Goal: Answer question/provide support

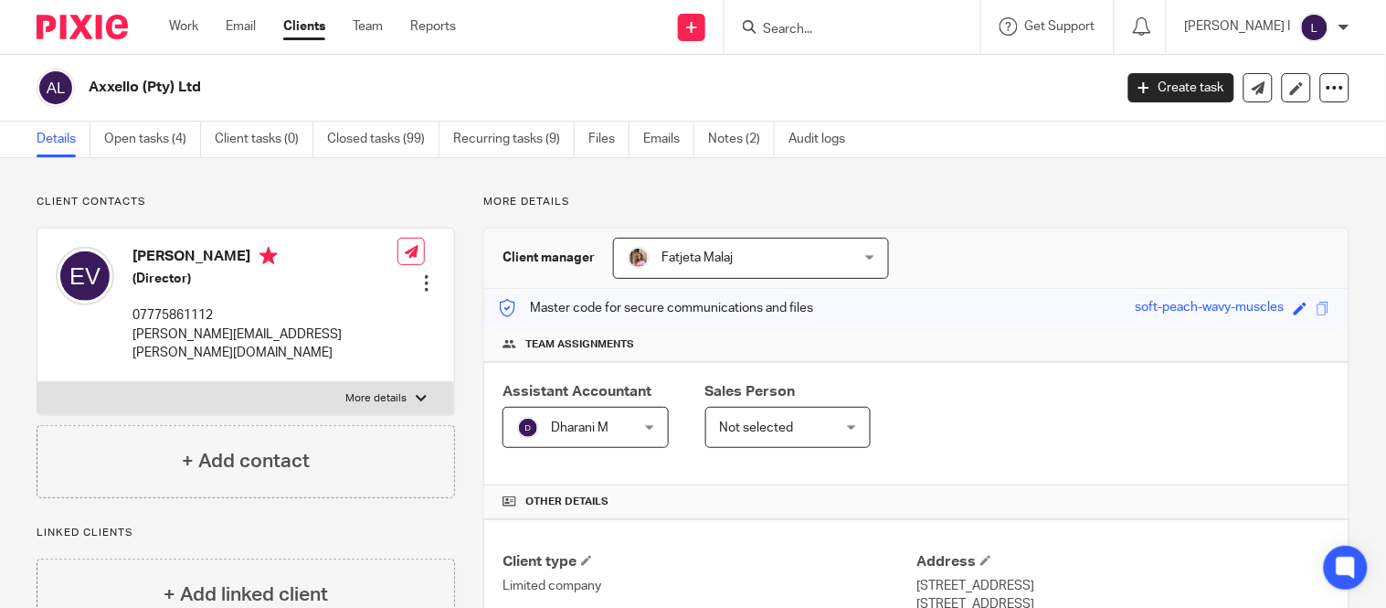
click at [825, 33] on input "Search" at bounding box center [843, 30] width 164 height 16
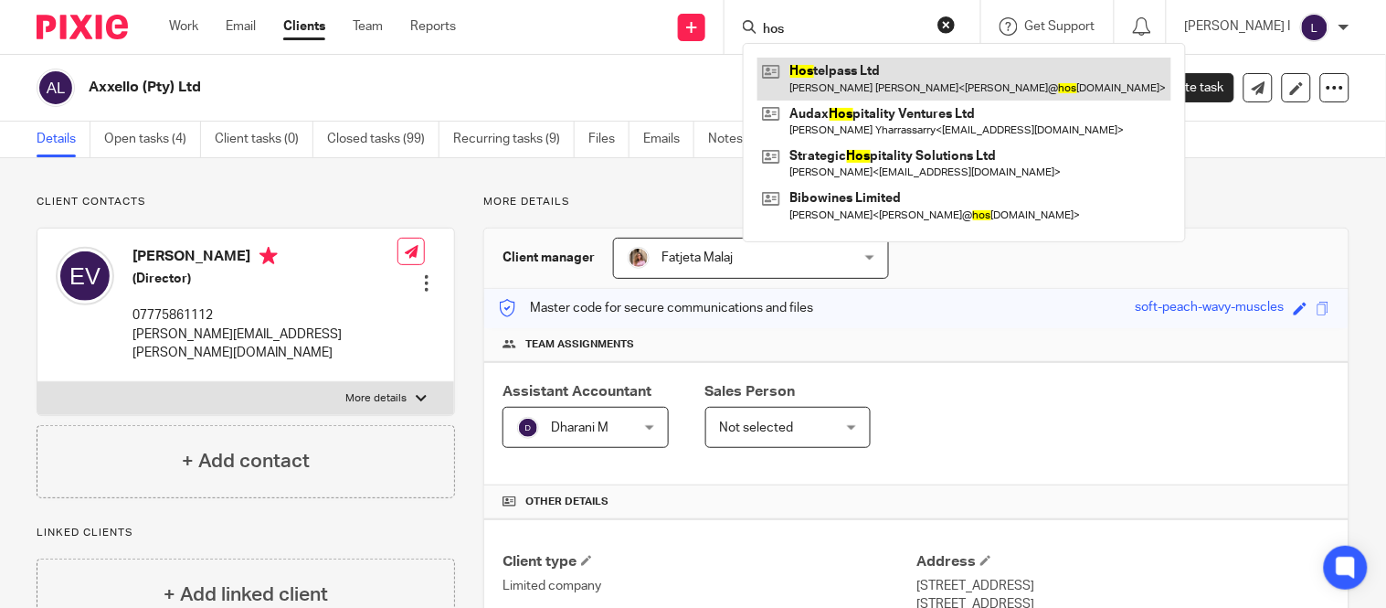
type input "hos"
click at [836, 69] on link at bounding box center [965, 79] width 414 height 42
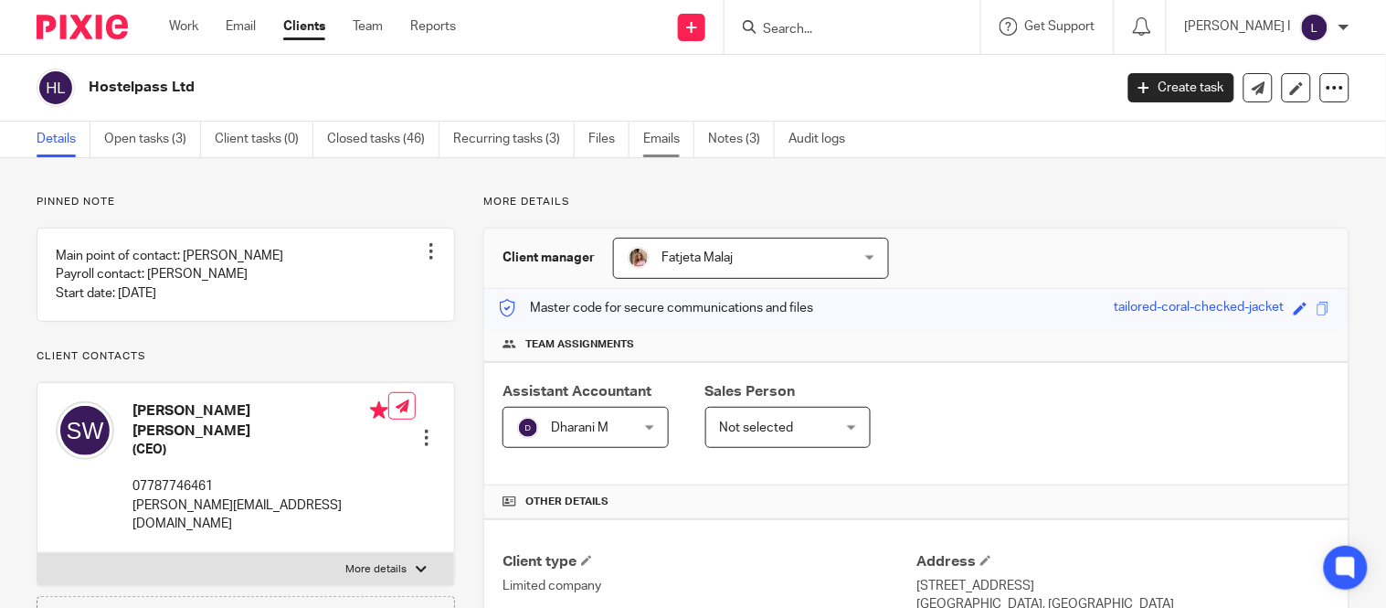
click at [662, 134] on link "Emails" at bounding box center [668, 140] width 51 height 36
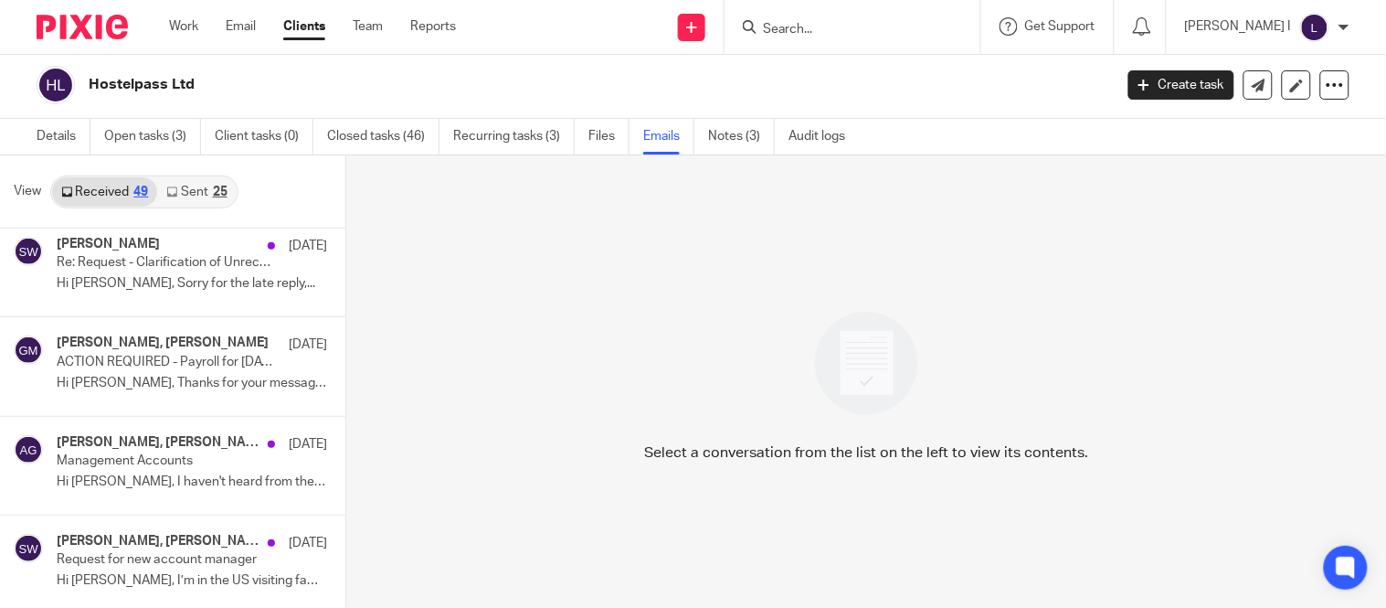
scroll to position [3245, 0]
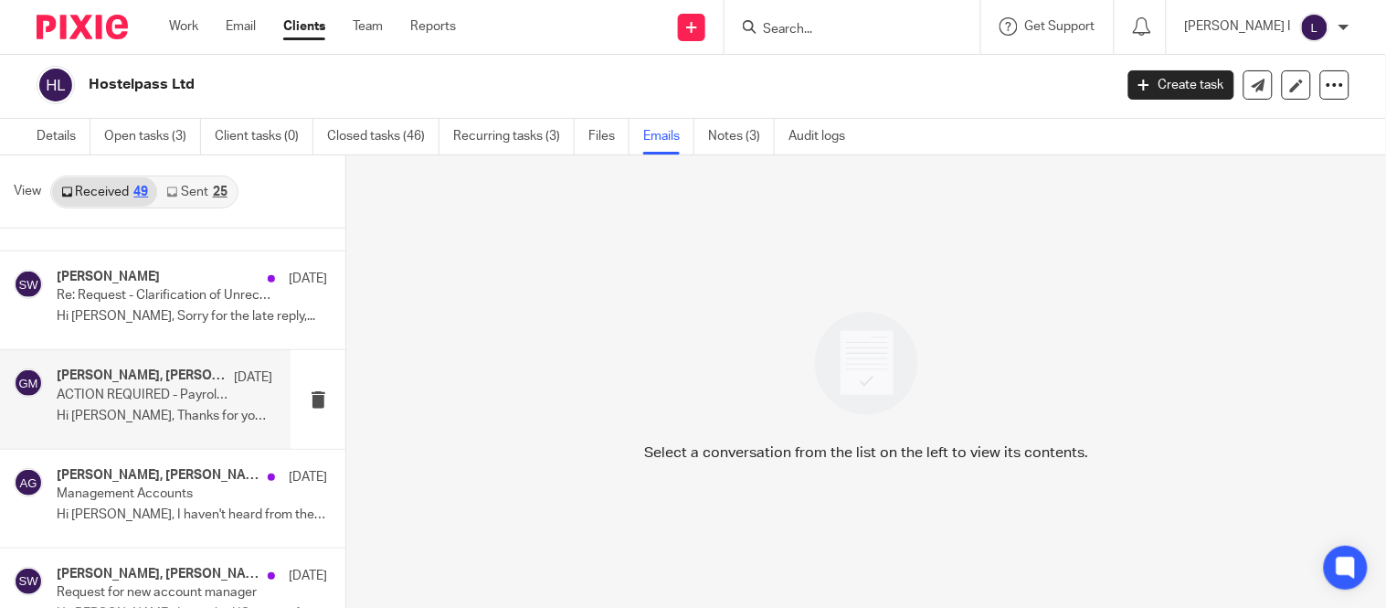
click at [192, 414] on p "Hi [PERSON_NAME], Thanks for your message! Do you..." at bounding box center [165, 416] width 216 height 16
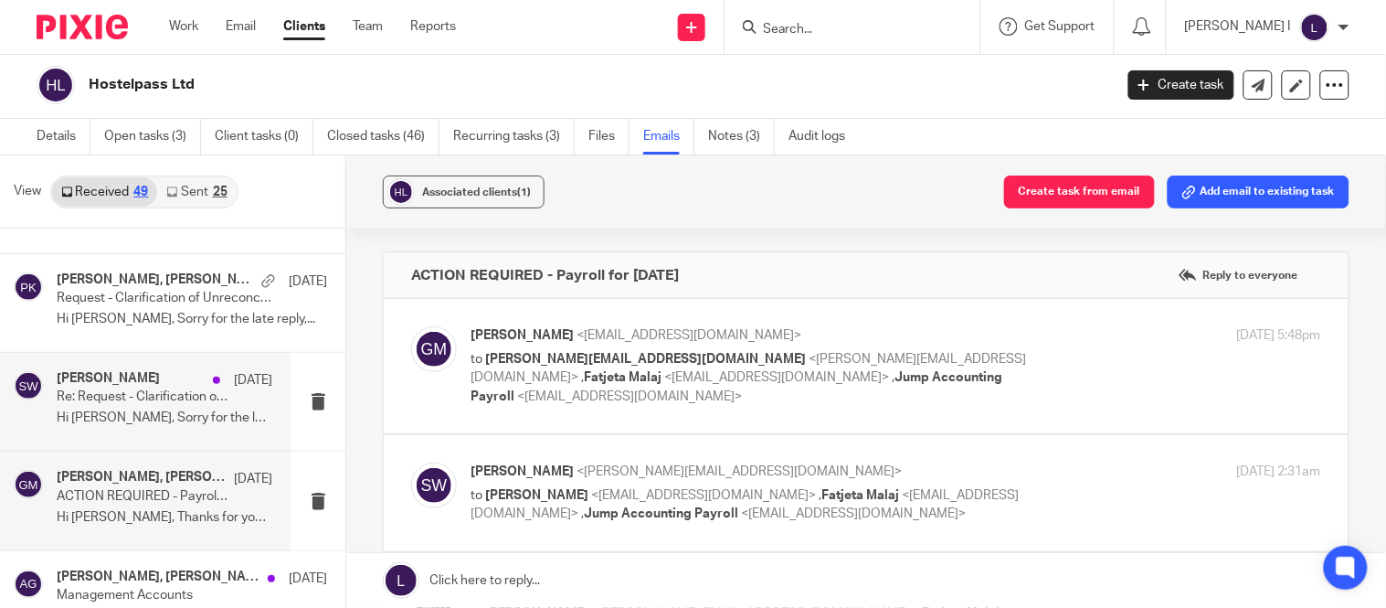
scroll to position [3041, 0]
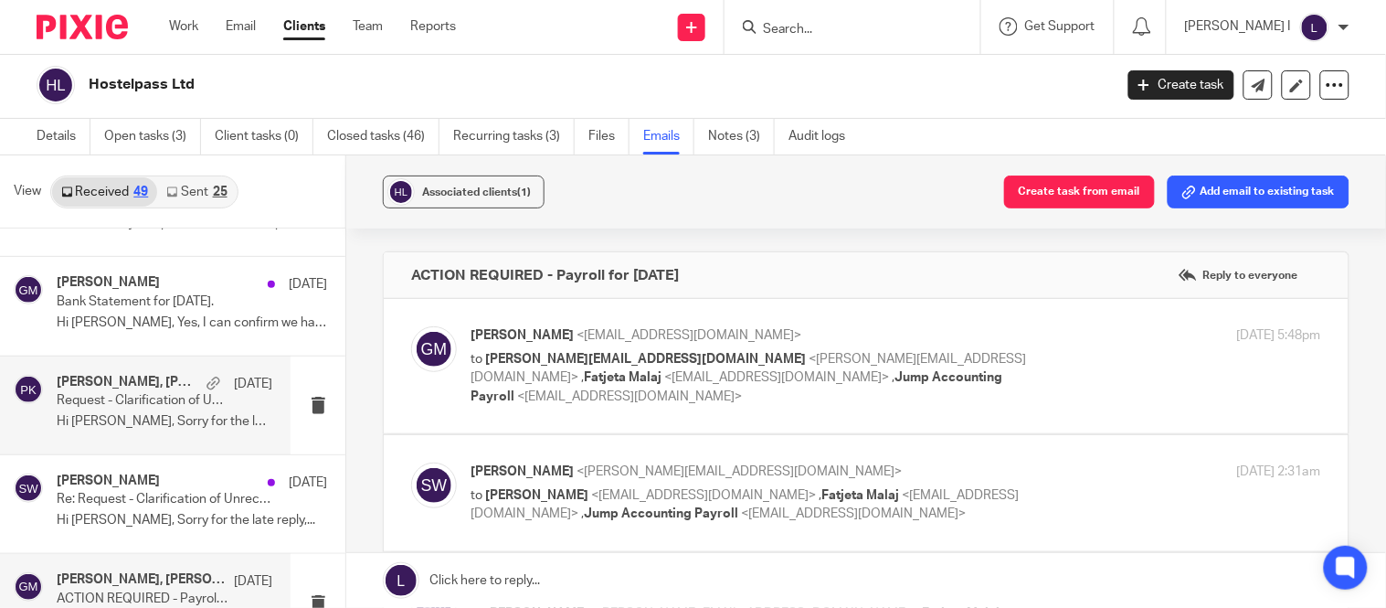
click at [141, 408] on p "Request - Clarification of Unreconciled Transactions" at bounding box center [143, 401] width 173 height 16
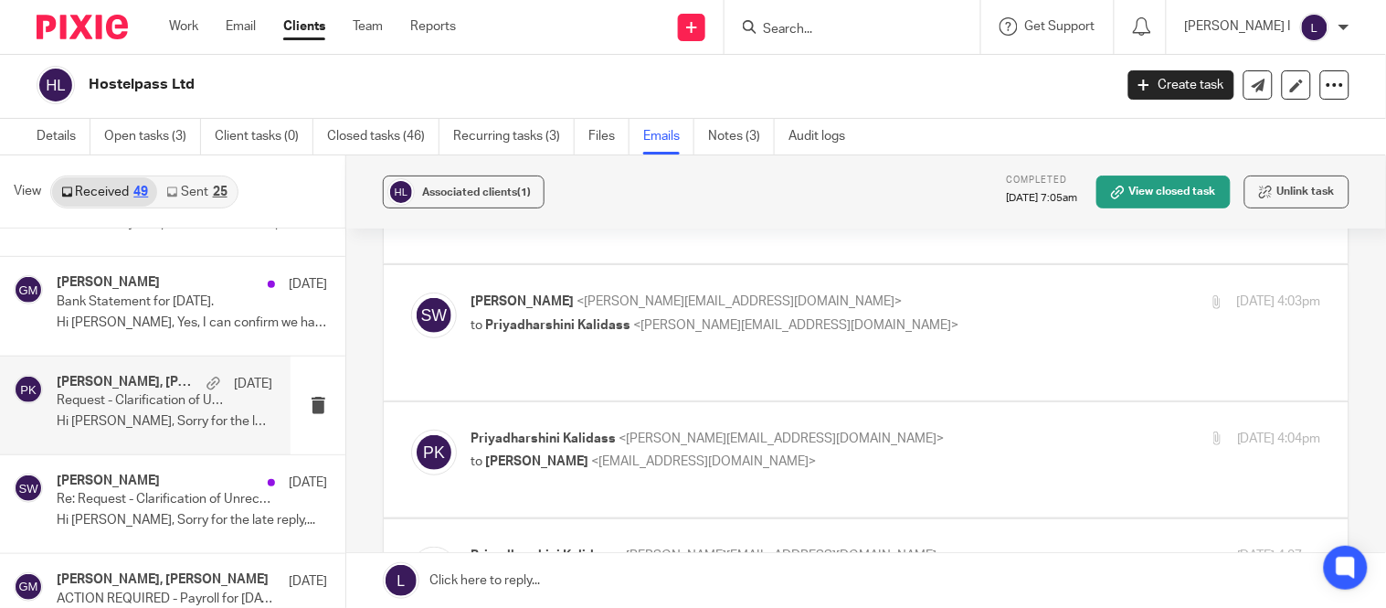
scroll to position [0, 0]
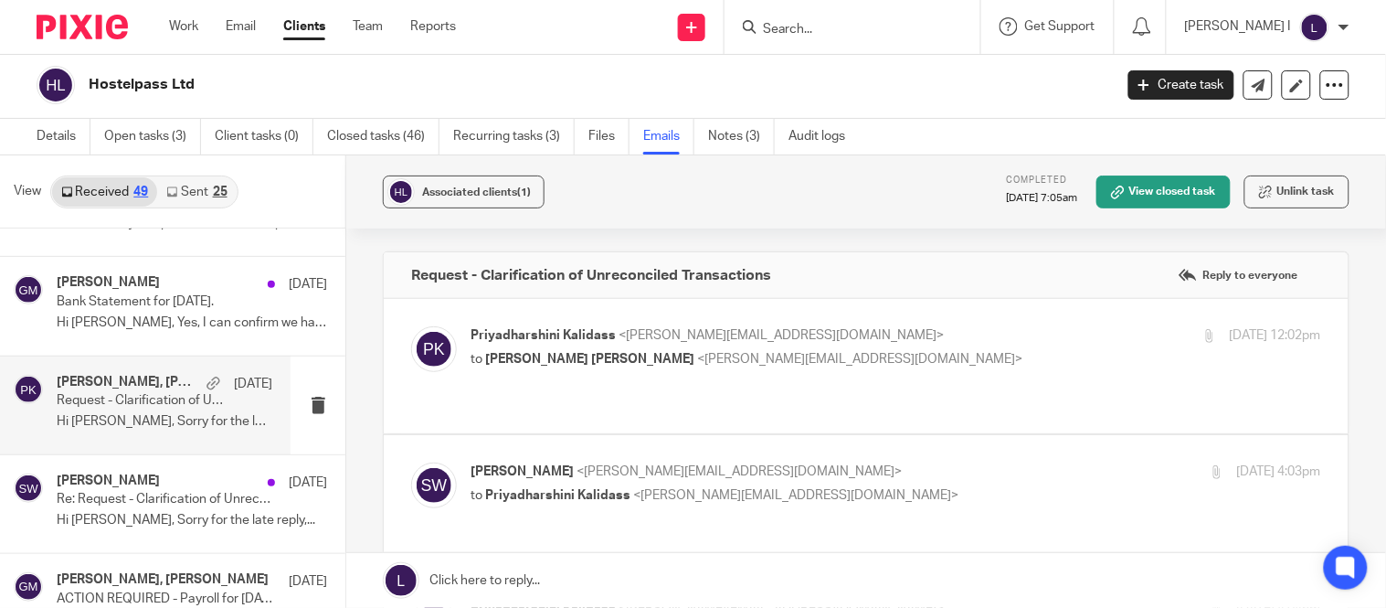
click at [862, 353] on p "to [PERSON_NAME] [PERSON_NAME] <[PERSON_NAME][EMAIL_ADDRESS][DOMAIN_NAME]>" at bounding box center [754, 359] width 567 height 19
checkbox input "true"
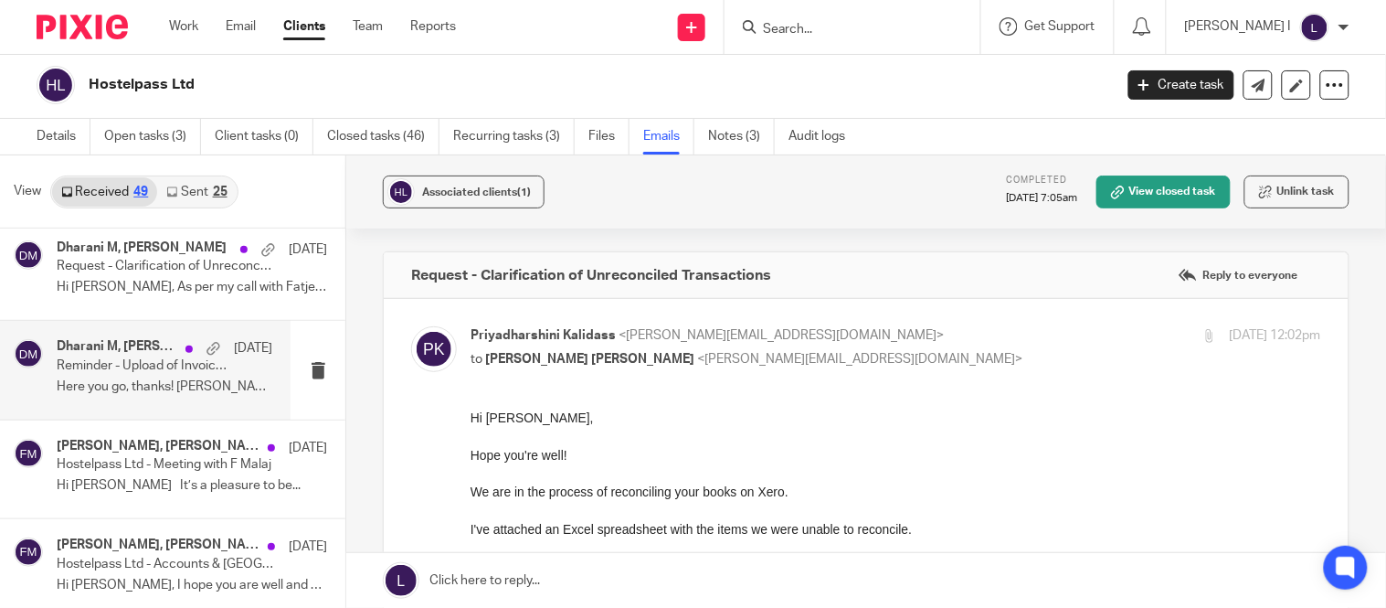
scroll to position [300, 0]
